Goal: Find specific page/section: Find specific page/section

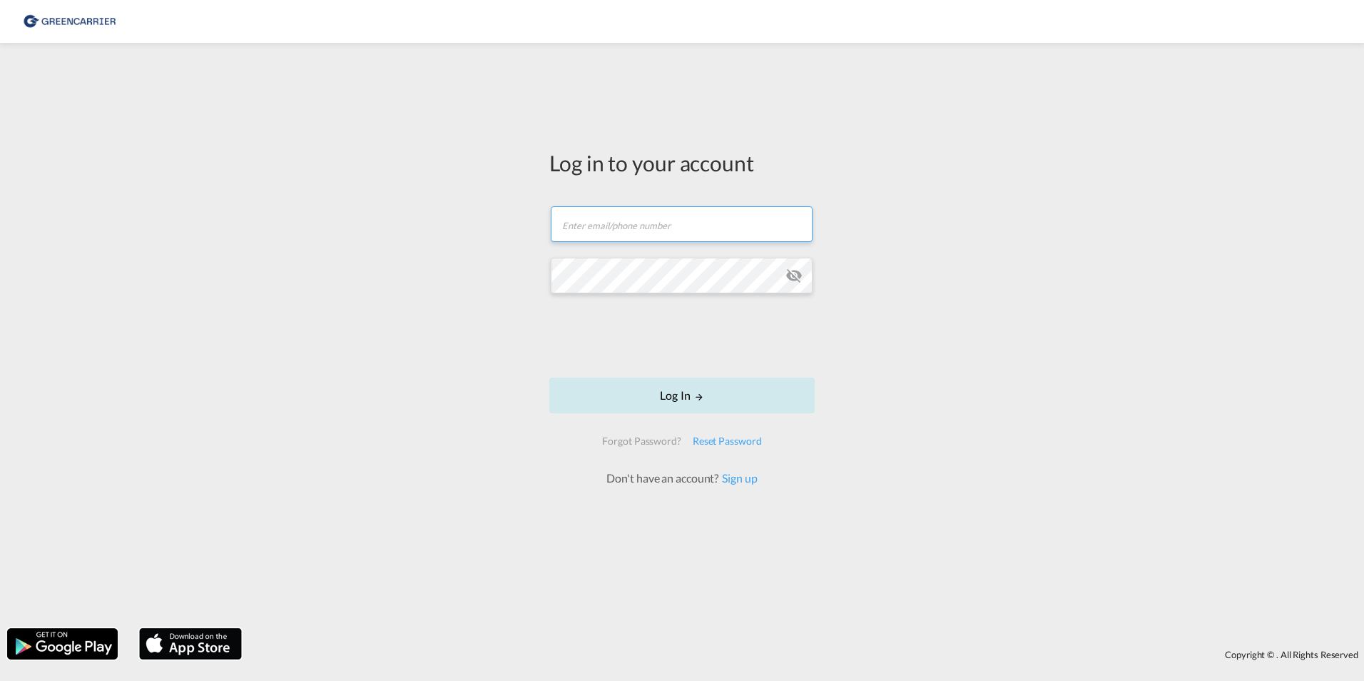
type input "[PERSON_NAME][EMAIL_ADDRESS][PERSON_NAME][DOMAIN_NAME]"
click at [675, 395] on button "Log In" at bounding box center [681, 395] width 265 height 36
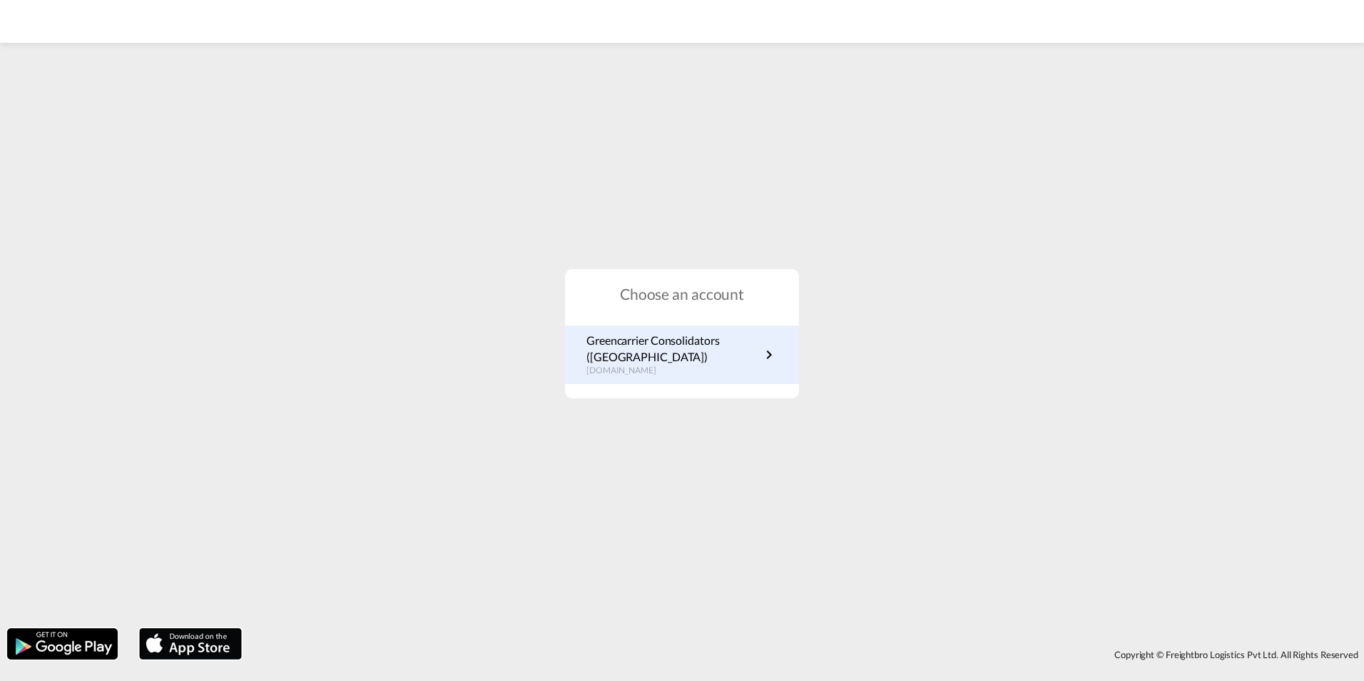
click at [686, 332] on div "Greencarrier Consolidators ([GEOGRAPHIC_DATA]) [DOMAIN_NAME]" at bounding box center [682, 354] width 234 height 58
click at [681, 362] on p "Greencarrier Consolidators ([GEOGRAPHIC_DATA])" at bounding box center [673, 348] width 174 height 32
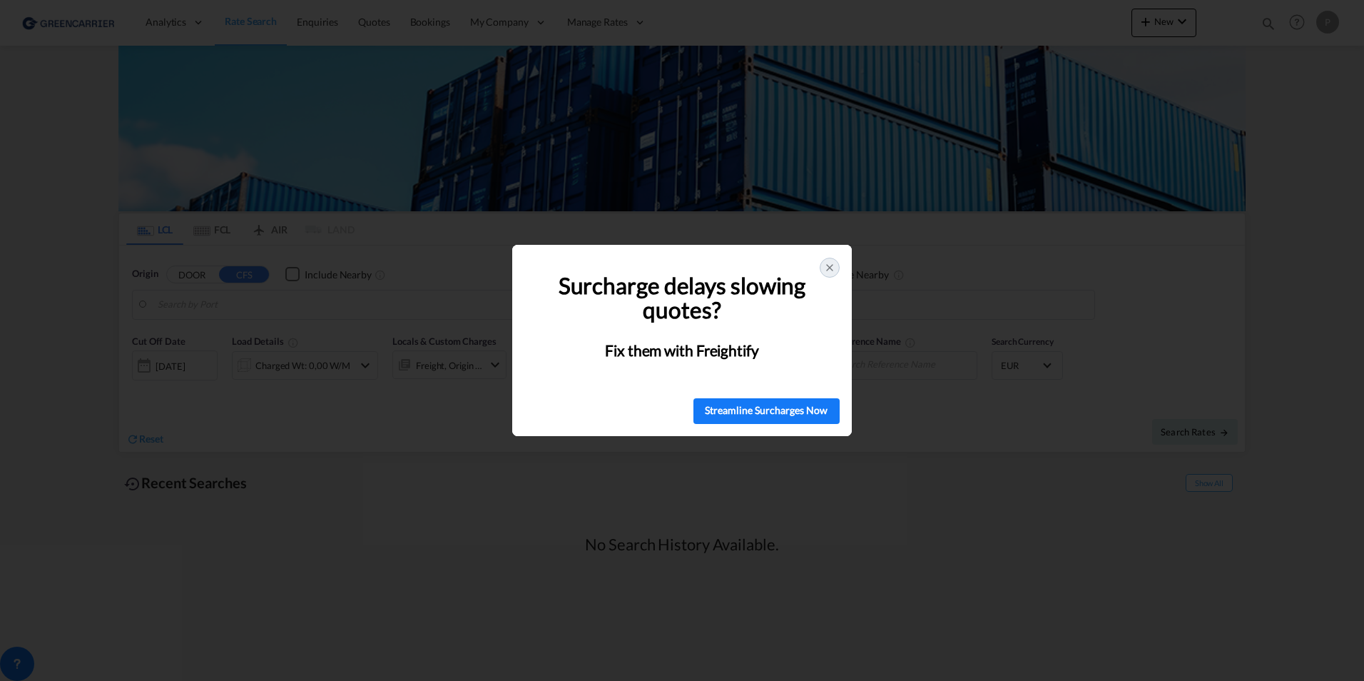
click at [827, 260] on div at bounding box center [830, 268] width 20 height 20
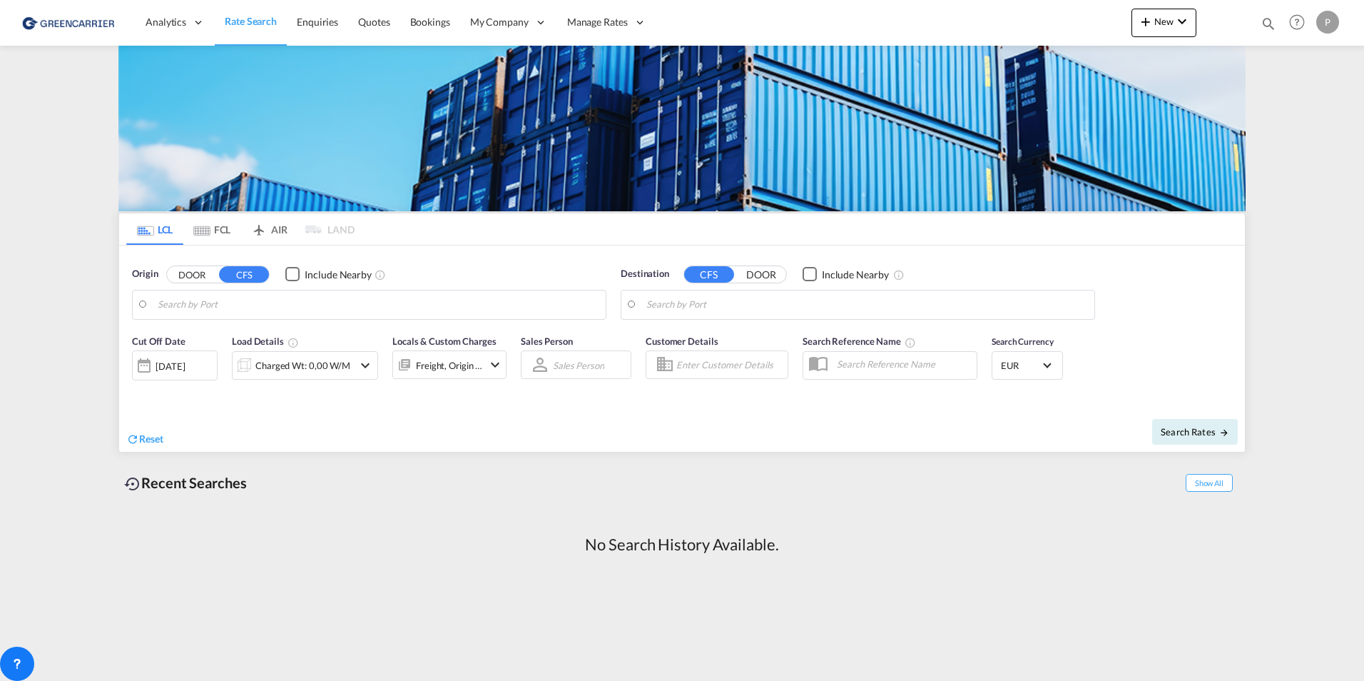
click at [168, 500] on div "Recent Searches Show All No Search History Available." at bounding box center [681, 522] width 1127 height 126
click at [1207, 492] on div "Show All" at bounding box center [1209, 482] width 73 height 24
click at [1207, 480] on span "Show All" at bounding box center [1209, 483] width 47 height 18
